Goal: Information Seeking & Learning: Check status

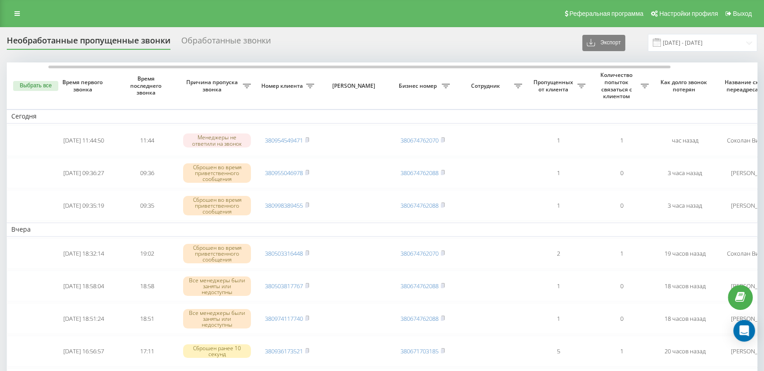
scroll to position [0, 50]
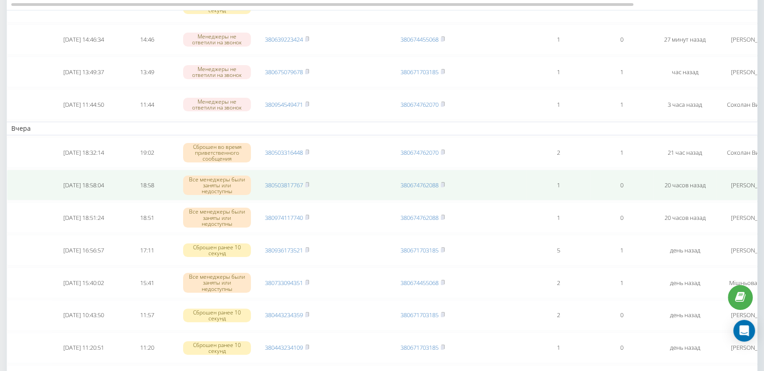
scroll to position [100, 0]
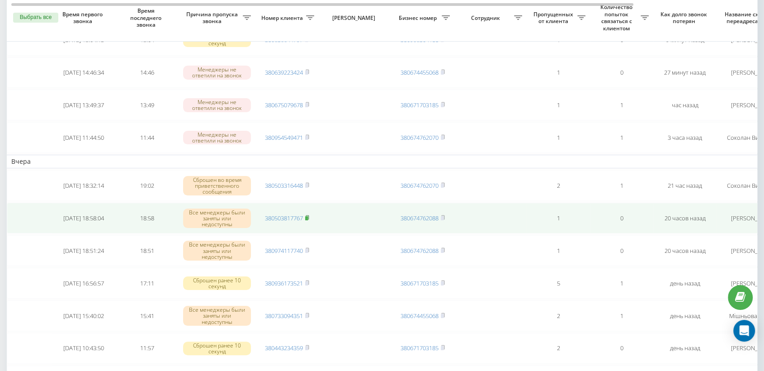
click at [309, 215] on icon at bounding box center [307, 217] width 4 height 5
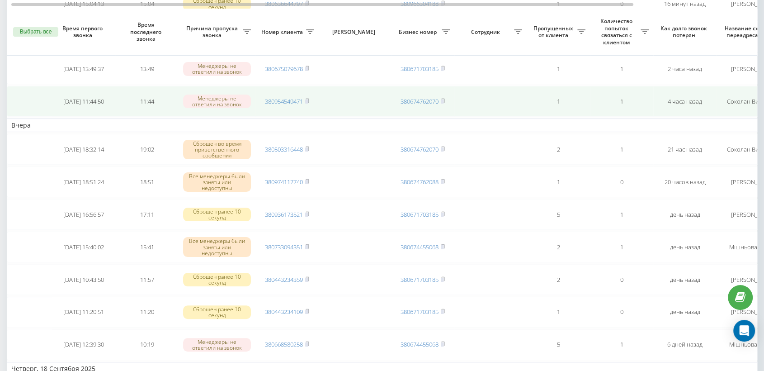
scroll to position [151, 0]
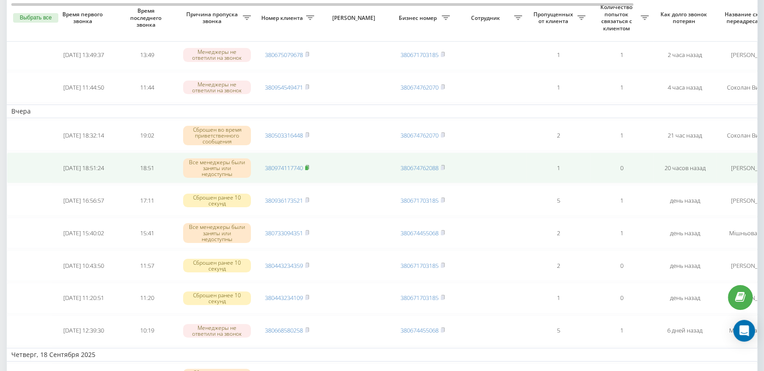
click at [308, 166] on rect at bounding box center [306, 168] width 3 height 4
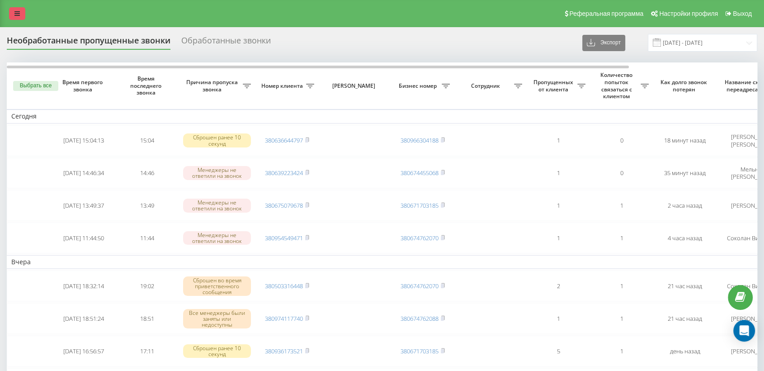
click at [14, 13] on icon at bounding box center [16, 13] width 5 height 6
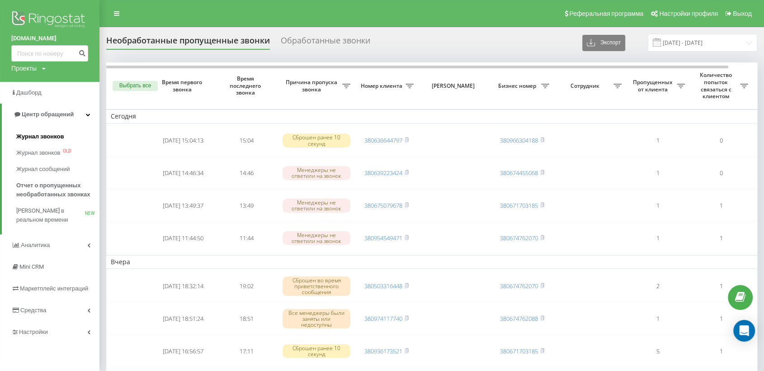
click at [37, 136] on span "Журнал звонков" at bounding box center [39, 136] width 47 height 9
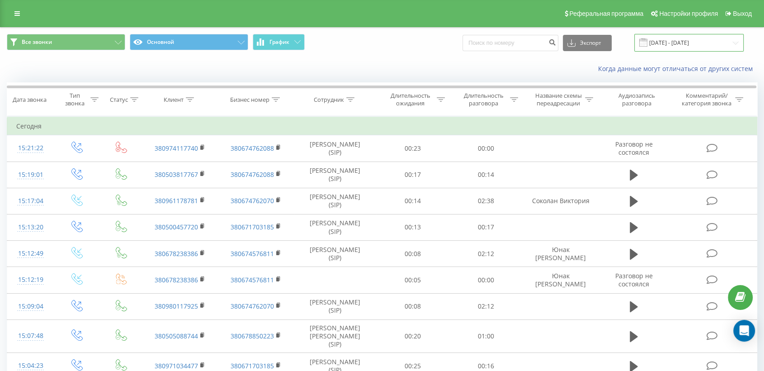
click at [685, 40] on input "[DATE] - [DATE]" at bounding box center [688, 43] width 109 height 18
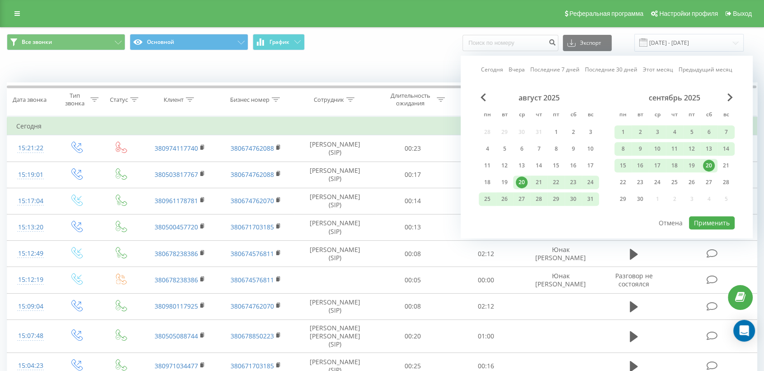
click at [707, 163] on div "20" at bounding box center [709, 166] width 12 height 12
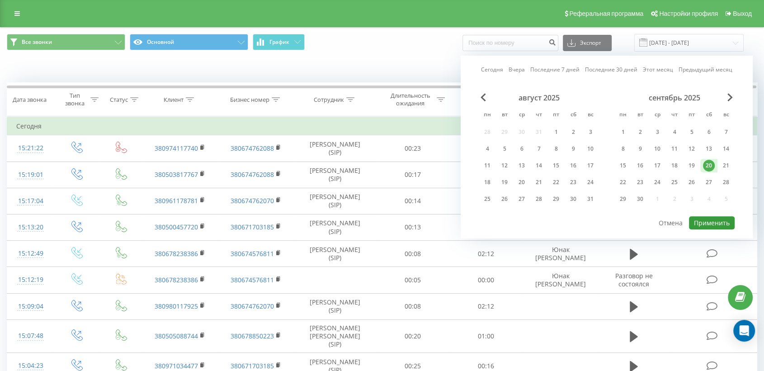
click at [714, 221] on button "Применить" at bounding box center [712, 222] width 46 height 13
type input "[DATE] - [DATE]"
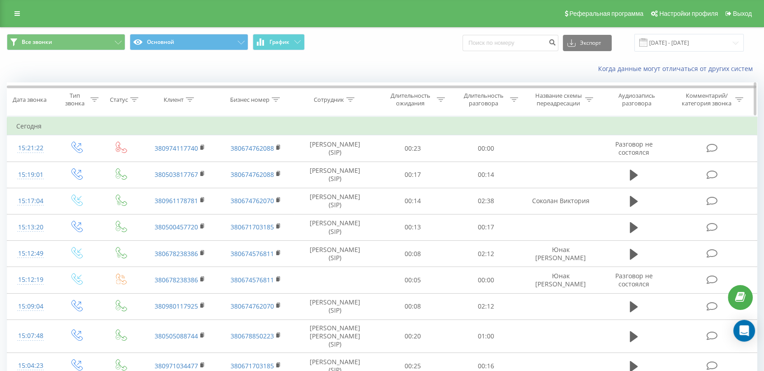
click at [349, 99] on icon at bounding box center [350, 99] width 8 height 5
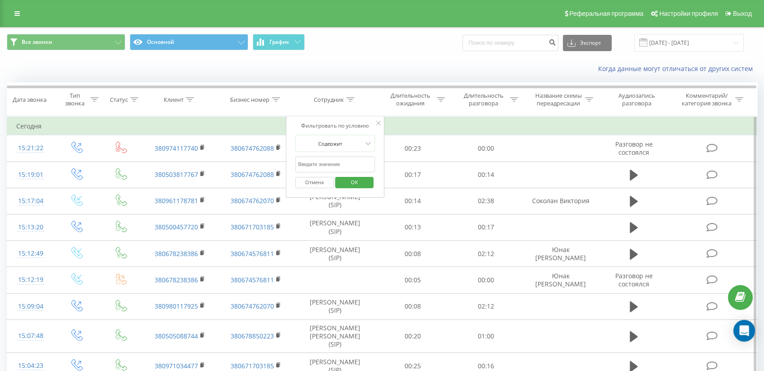
click at [327, 162] on input "text" at bounding box center [335, 164] width 80 height 16
click at [362, 179] on span "OK" at bounding box center [354, 182] width 25 height 14
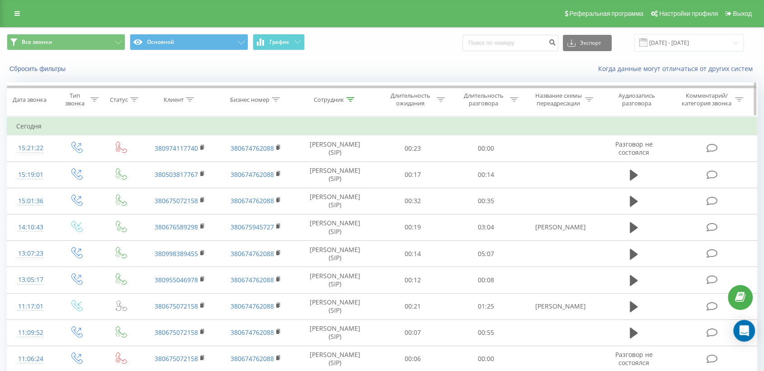
click at [349, 97] on icon at bounding box center [350, 99] width 8 height 5
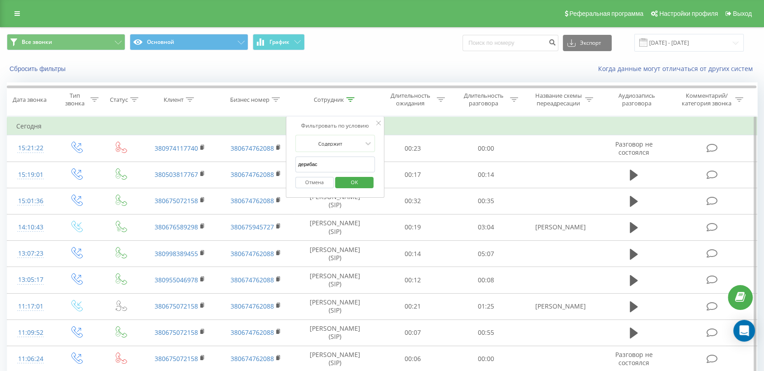
click at [327, 164] on input "дерибас" at bounding box center [335, 164] width 80 height 16
type input "д"
click at [362, 182] on span "OK" at bounding box center [354, 182] width 25 height 14
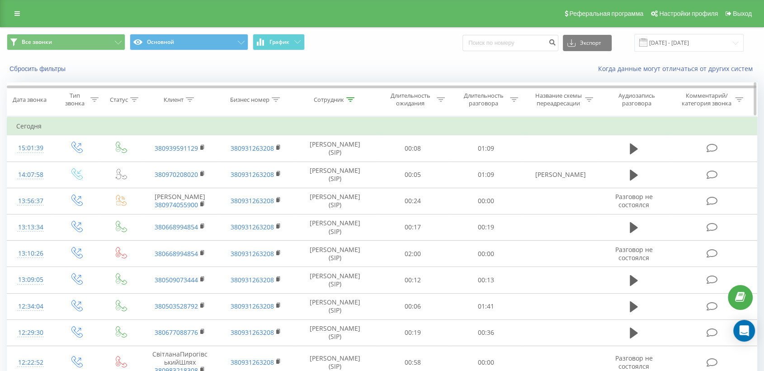
click at [350, 99] on icon at bounding box center [350, 99] width 8 height 5
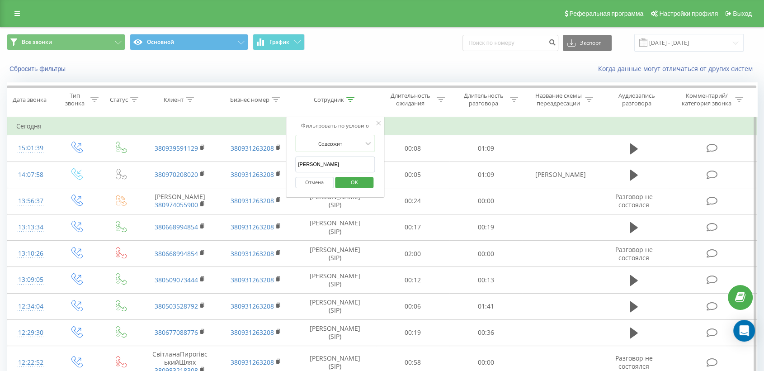
click at [333, 163] on input "[PERSON_NAME]" at bounding box center [335, 164] width 80 height 16
type input "в"
click at [354, 183] on span "OK" at bounding box center [354, 182] width 25 height 14
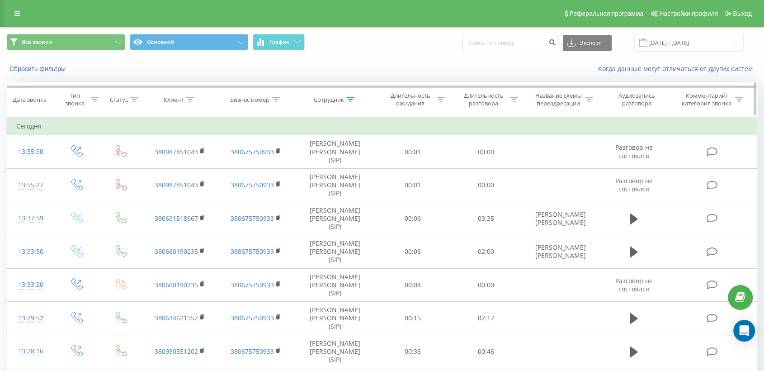
click at [350, 97] on icon at bounding box center [350, 99] width 8 height 5
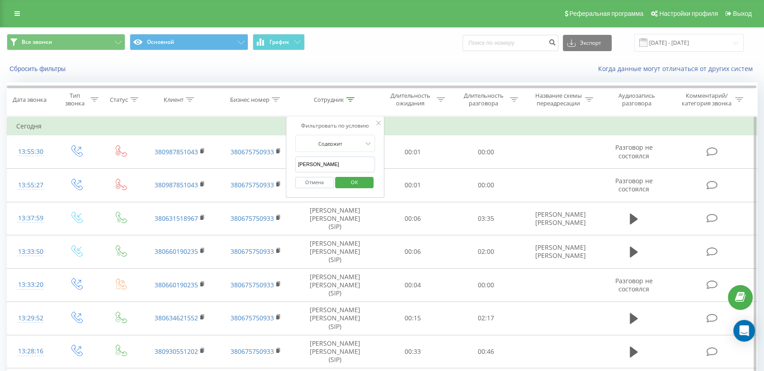
click at [336, 162] on input "[PERSON_NAME]" at bounding box center [335, 164] width 80 height 16
type input "ш"
type input "дерибас"
click at [349, 178] on span "OK" at bounding box center [354, 182] width 25 height 14
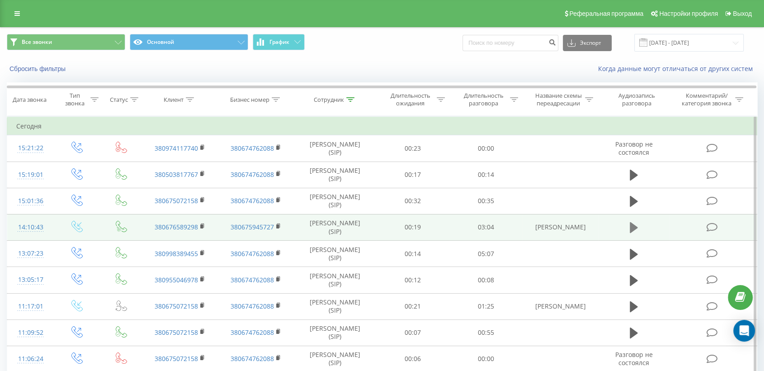
click at [633, 226] on icon at bounding box center [634, 227] width 8 height 11
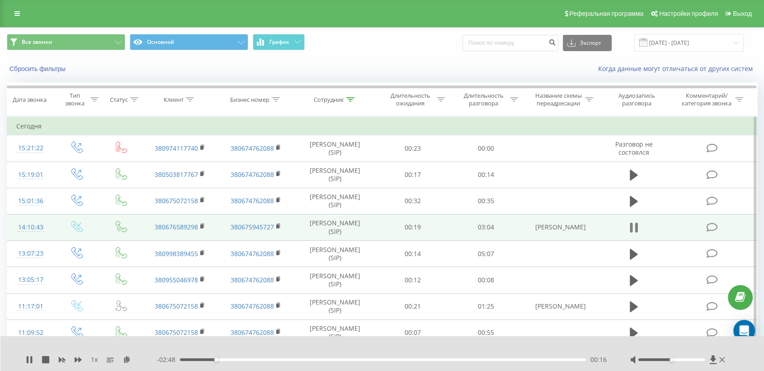
click at [635, 227] on icon at bounding box center [636, 227] width 3 height 10
